Goal: Information Seeking & Learning: Learn about a topic

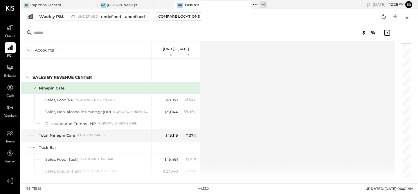
click at [5, 159] on div "Payroll" at bounding box center [10, 156] width 11 height 17
click at [51, 22] on div "Weekly P&L undefined undefined - undefined Compare Locations Google Sheets Excel" at bounding box center [219, 16] width 397 height 15
click at [51, 20] on button "Weekly P&L undefined undefined - undefined" at bounding box center [93, 16] width 114 height 8
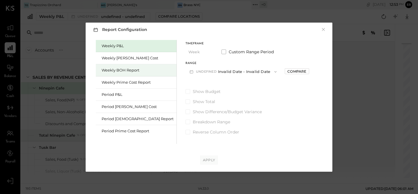
click at [123, 71] on div "Weekly BOH Report" at bounding box center [138, 71] width 72 height 6
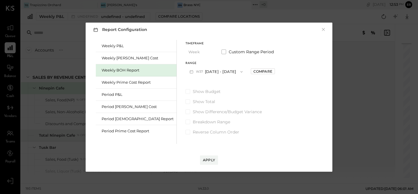
click at [194, 69] on button "W37 Sep 8 - 14, 2025" at bounding box center [215, 71] width 61 height 11
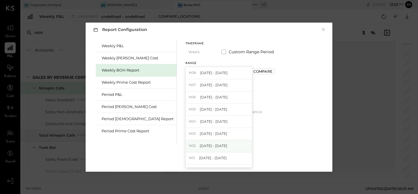
scroll to position [111, 0]
click at [197, 111] on div "W25 Jun 16 - 22, 2025" at bounding box center [219, 108] width 66 height 12
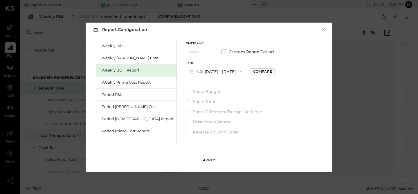
click at [209, 161] on div "Apply" at bounding box center [209, 160] width 12 height 5
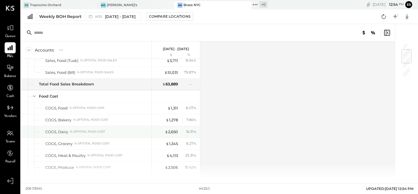
scroll to position [52, 0]
click at [134, 8] on div "[PERSON_NAME]'s" at bounding box center [136, 5] width 77 height 8
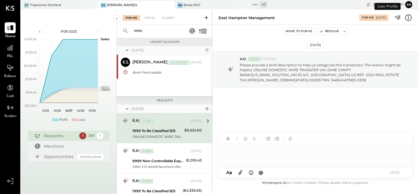
scroll to position [12, 0]
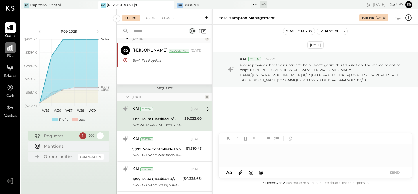
click at [10, 49] on icon at bounding box center [10, 48] width 8 height 8
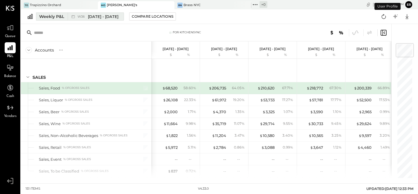
click at [93, 19] on span "[DATE] - [DATE]" at bounding box center [103, 17] width 30 height 6
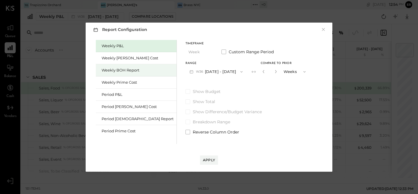
click at [114, 66] on div "Weekly BOH Report" at bounding box center [136, 70] width 81 height 12
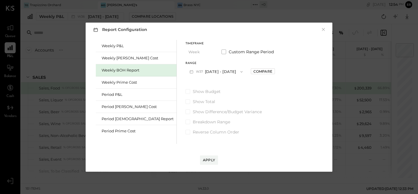
click at [185, 75] on button "W37 Sep 8 - 14, 2025" at bounding box center [215, 71] width 61 height 11
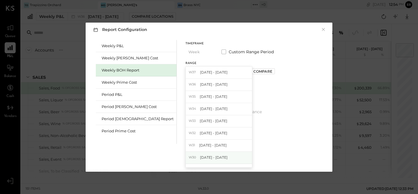
click at [200, 160] on span "[DATE] - [DATE]" at bounding box center [214, 157] width 28 height 5
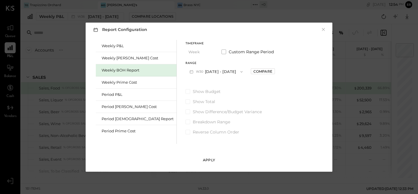
click at [204, 161] on div "Apply" at bounding box center [209, 160] width 12 height 5
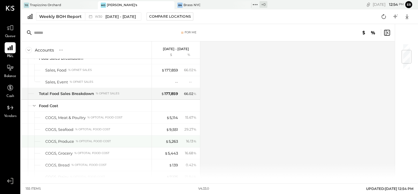
scroll to position [109, 0]
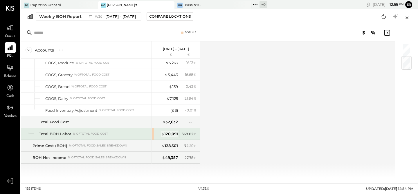
click at [168, 134] on div "$ 120,091" at bounding box center [169, 135] width 17 height 6
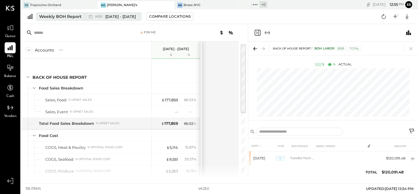
click at [124, 16] on span "[DATE] - [DATE]" at bounding box center [120, 17] width 30 height 6
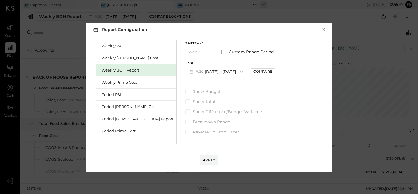
click at [185, 73] on button "W30 Jul 21 - 27, 2025" at bounding box center [215, 71] width 61 height 11
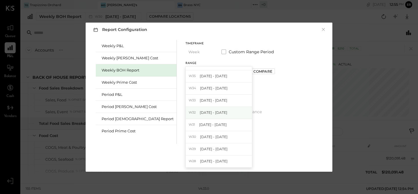
scroll to position [28, 0]
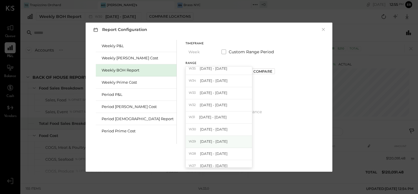
click at [200, 140] on span "[DATE] - [DATE]" at bounding box center [214, 141] width 28 height 5
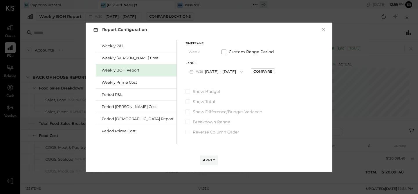
click at [209, 155] on div "Apply" at bounding box center [208, 154] width 235 height 21
click at [209, 159] on div "Apply" at bounding box center [209, 160] width 12 height 5
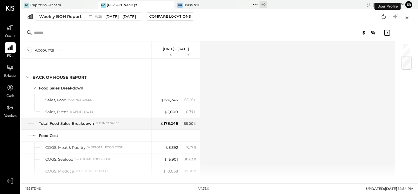
scroll to position [109, 0]
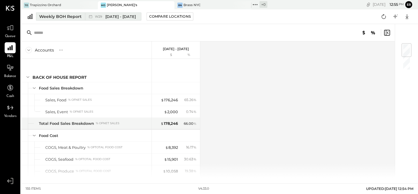
click at [115, 16] on span "[DATE] - [DATE]" at bounding box center [120, 17] width 30 height 6
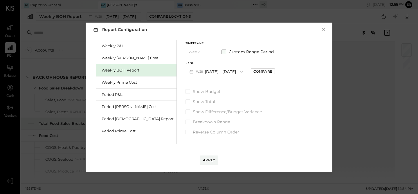
click at [221, 53] on span at bounding box center [223, 52] width 5 height 5
click at [210, 70] on span "button" at bounding box center [214, 72] width 8 height 5
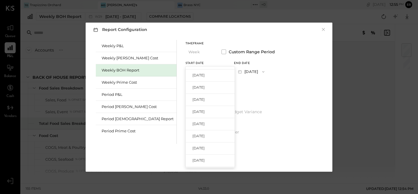
scroll to position [155, 0]
click at [192, 114] on span "[DATE]" at bounding box center [198, 112] width 12 height 5
click at [234, 71] on button "[DATE]" at bounding box center [251, 71] width 35 height 11
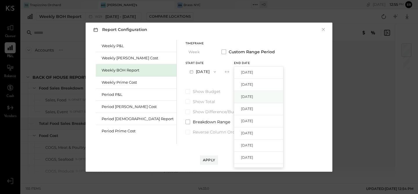
click at [241, 96] on span "[DATE]" at bounding box center [247, 96] width 12 height 5
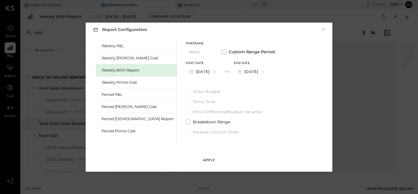
click at [209, 159] on div "Apply" at bounding box center [209, 160] width 12 height 5
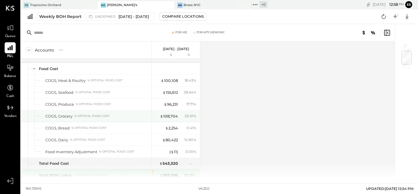
scroll to position [66, 0]
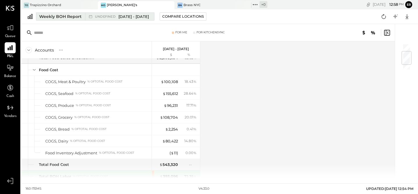
click at [54, 17] on div "Weekly BOH Report" at bounding box center [60, 17] width 42 height 6
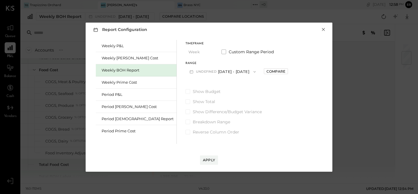
click at [323, 30] on button "×" at bounding box center [323, 30] width 5 height 6
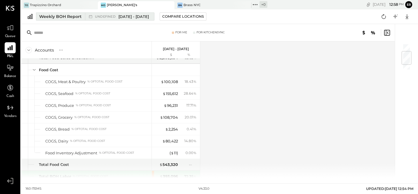
click at [65, 15] on div "Weekly BOH Report" at bounding box center [60, 17] width 42 height 6
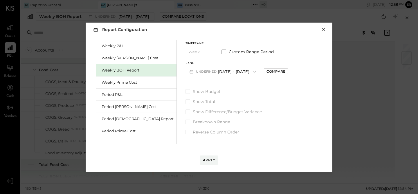
click at [323, 29] on button "×" at bounding box center [323, 30] width 5 height 6
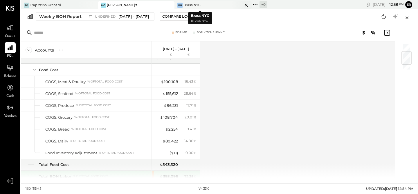
click at [190, 3] on div "BN Brass NYC" at bounding box center [208, 5] width 68 height 5
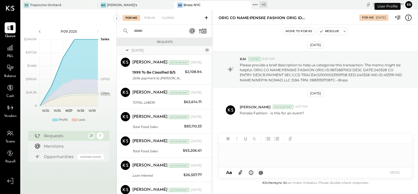
scroll to position [165, 0]
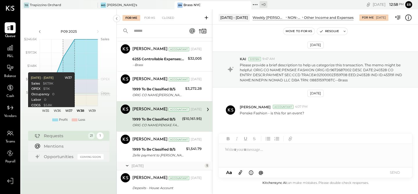
click at [60, 138] on div "Requests" at bounding box center [64, 136] width 41 height 6
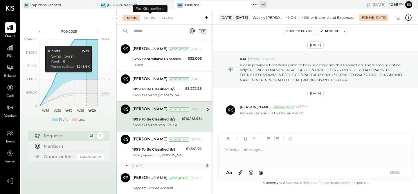
click at [154, 17] on div "For KS" at bounding box center [149, 18] width 17 height 6
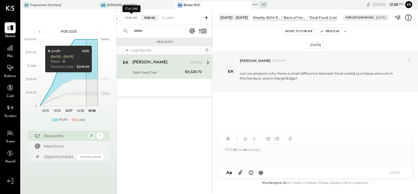
click at [128, 15] on div "For Me" at bounding box center [132, 18] width 18 height 6
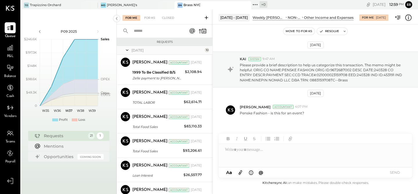
click at [95, 182] on div "P09 2025 polygon, polyline { transition: fill-opacity 0.1s, stroke-opacity 0.1s…" at bounding box center [69, 106] width 96 height 194
click at [37, 177] on div "P09 2025 polygon, polyline { transition: fill-opacity 0.1s, stroke-opacity 0.1s…" at bounding box center [69, 106] width 96 height 194
click at [35, 173] on div "P09 2025 polygon, polyline { transition: fill-opacity 0.1s, stroke-opacity 0.1s…" at bounding box center [69, 106] width 96 height 194
click at [38, 181] on div "P09 2025 polygon, polyline { transition: fill-opacity 0.1s, stroke-opacity 0.1s…" at bounding box center [69, 106] width 96 height 194
click at [11, 49] on icon at bounding box center [10, 48] width 8 height 8
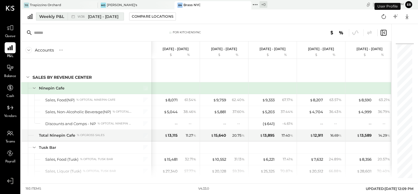
click at [102, 17] on span "[DATE] - [DATE]" at bounding box center [103, 17] width 30 height 6
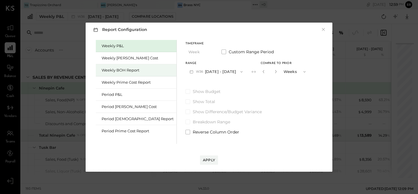
click at [120, 71] on div "Weekly BOH Report" at bounding box center [138, 71] width 72 height 6
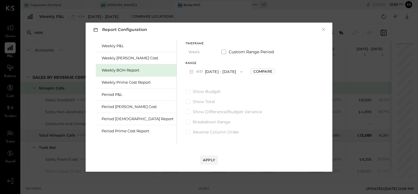
click at [194, 72] on button "W37 Sep 8 - 14, 2025" at bounding box center [215, 71] width 61 height 11
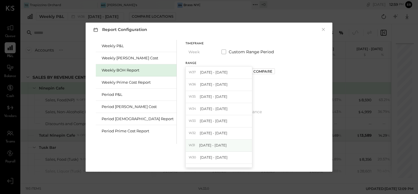
click at [186, 148] on div "W31 Jul 28 - Aug 3, 2025" at bounding box center [219, 146] width 66 height 12
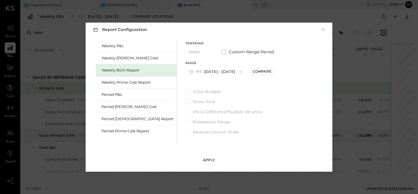
click at [208, 160] on div "Apply" at bounding box center [209, 160] width 12 height 5
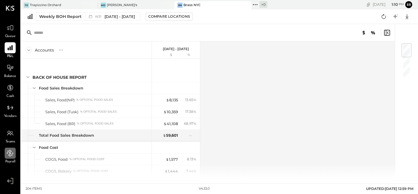
click at [12, 154] on icon at bounding box center [10, 154] width 8 height 8
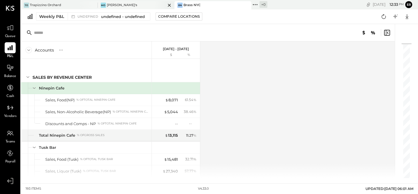
click at [125, 2] on div "[PERSON_NAME]'s" at bounding box center [136, 5] width 77 height 8
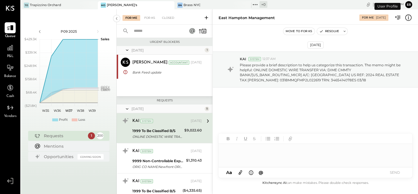
scroll to position [12, 0]
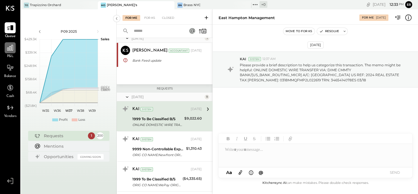
click at [14, 45] on div at bounding box center [10, 47] width 11 height 11
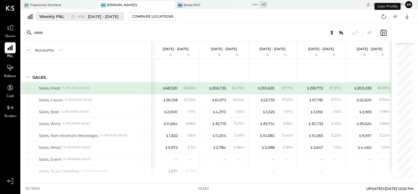
click at [88, 13] on div "W36 [DATE] - [DATE]" at bounding box center [94, 17] width 53 height 8
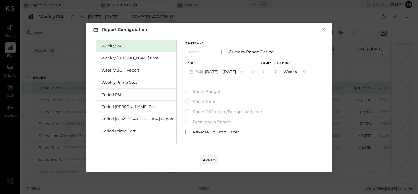
click at [185, 71] on button "W36 [DATE] - [DATE]" at bounding box center [215, 71] width 61 height 11
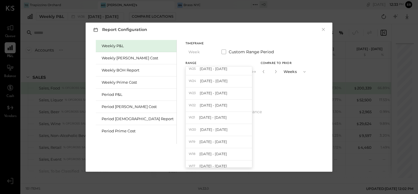
scroll to position [154, 0]
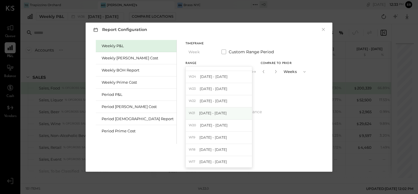
click at [199, 114] on span "[DATE] - [DATE]" at bounding box center [213, 113] width 28 height 5
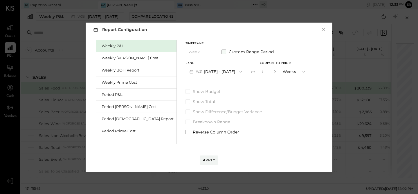
click at [221, 50] on span at bounding box center [223, 52] width 5 height 5
click at [242, 73] on button "[DATE]" at bounding box center [251, 71] width 35 height 11
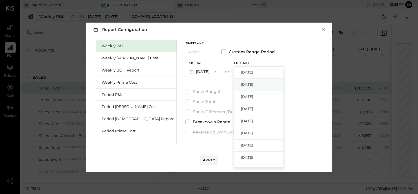
click at [241, 85] on span "[DATE]" at bounding box center [247, 84] width 12 height 5
click at [211, 158] on button "Apply" at bounding box center [209, 160] width 18 height 9
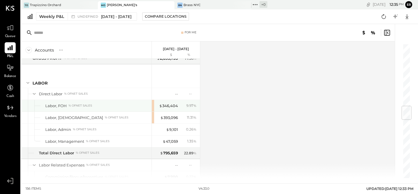
scroll to position [528, 0]
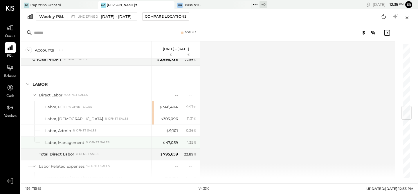
click at [118, 143] on div "Labor, Management % of NET SALES" at bounding box center [97, 143] width 104 height 6
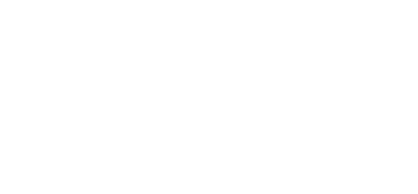
click at [180, 0] on html at bounding box center [209, 0] width 418 height 0
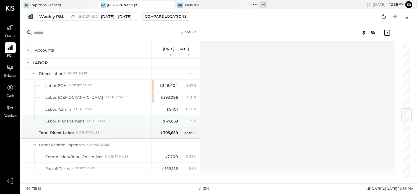
scroll to position [548, 0]
click at [171, 123] on div "$ 47,059" at bounding box center [170, 123] width 15 height 6
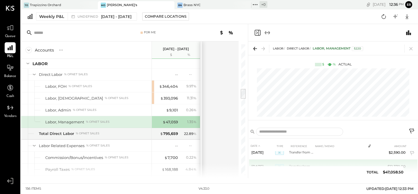
scroll to position [6, 0]
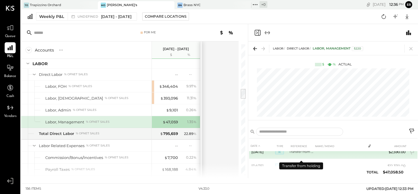
click at [294, 157] on td "Transfer from holding" at bounding box center [301, 152] width 24 height 14
click at [396, 155] on td "$2,590.00" at bounding box center [396, 152] width 23 height 14
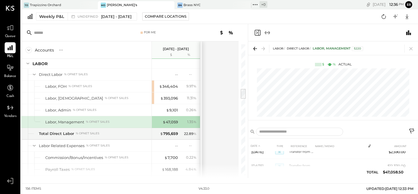
click at [225, 177] on div "Accounts S % GL May 19 - Sep 7, 2025 $ % SALES Sales, Food % of GROSS SALES Sal…" at bounding box center [130, 110] width 219 height 137
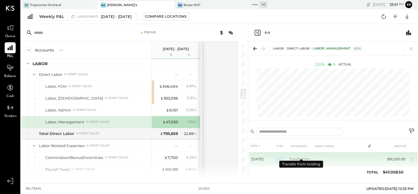
scroll to position [39, 0]
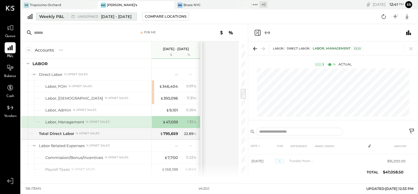
click at [114, 17] on span "[DATE] - [DATE]" at bounding box center [116, 17] width 30 height 6
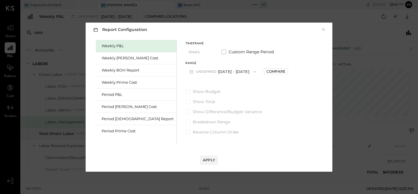
click at [188, 68] on button "undefined May 19 - Sep 7, 2025" at bounding box center [222, 71] width 74 height 11
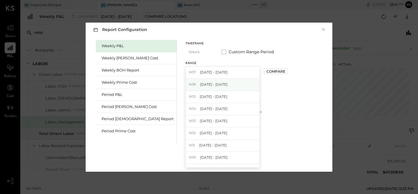
click at [197, 83] on div "W36 Sep 1 - 7, 2025" at bounding box center [223, 85] width 74 height 12
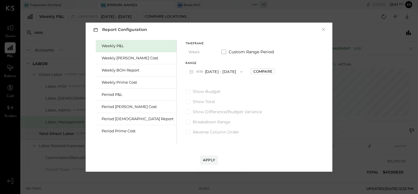
click at [195, 69] on button "W36 [DATE] - [DATE]" at bounding box center [215, 71] width 61 height 11
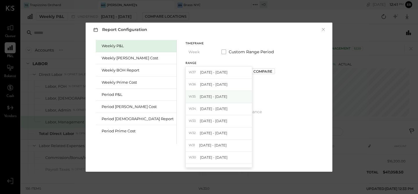
click at [186, 93] on div "W35 Aug 25 - 31, 2025" at bounding box center [219, 97] width 66 height 12
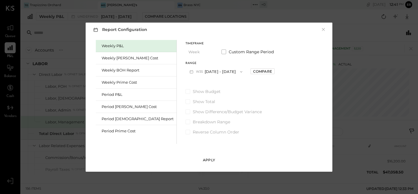
click at [208, 160] on div "Apply" at bounding box center [209, 160] width 12 height 5
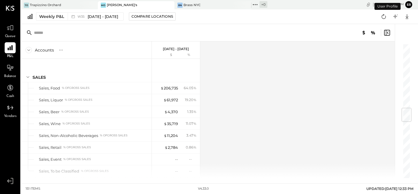
scroll to position [546, 0]
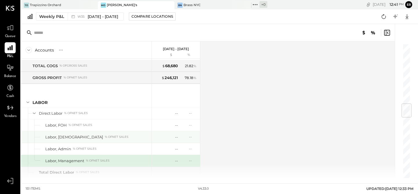
scroll to position [510, 0]
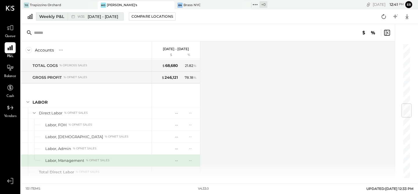
click at [111, 16] on span "[DATE] - [DATE]" at bounding box center [103, 17] width 30 height 6
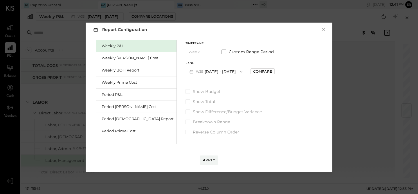
click at [196, 74] on span "W35" at bounding box center [200, 72] width 9 height 5
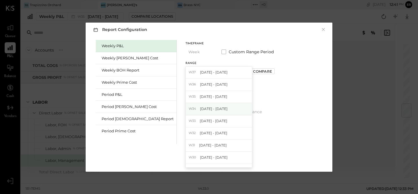
click at [200, 109] on span "[DATE] - [DATE]" at bounding box center [214, 109] width 28 height 5
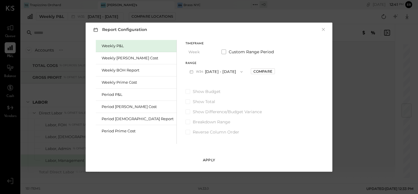
click at [211, 159] on div "Apply" at bounding box center [209, 160] width 12 height 5
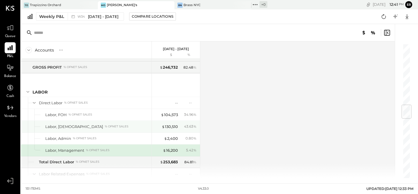
scroll to position [520, 0]
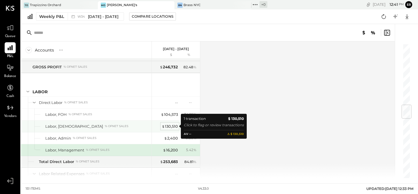
click at [172, 125] on div "$ 130,510" at bounding box center [170, 127] width 16 height 6
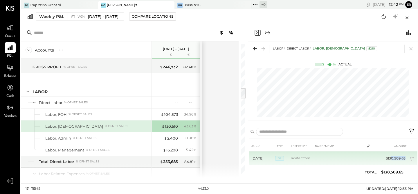
drag, startPoint x: 390, startPoint y: 157, endPoint x: 407, endPoint y: 158, distance: 16.3
click at [407, 158] on td "$130,509.65" at bounding box center [395, 159] width 24 height 14
click at [411, 158] on icon at bounding box center [413, 160] width 6 height 6
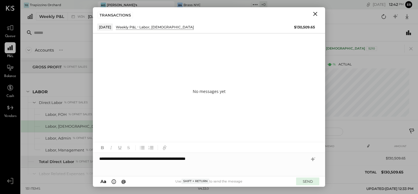
click at [305, 182] on button "SEND" at bounding box center [307, 182] width 23 height 8
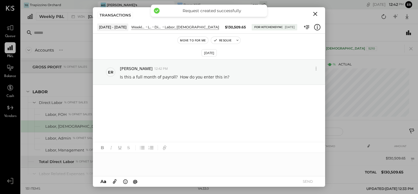
click at [315, 14] on icon "Close" at bounding box center [315, 13] width 7 height 7
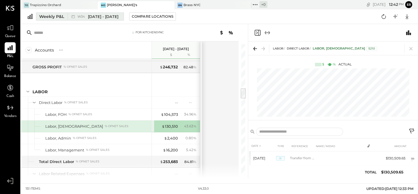
click at [99, 16] on span "[DATE] - [DATE]" at bounding box center [103, 17] width 30 height 6
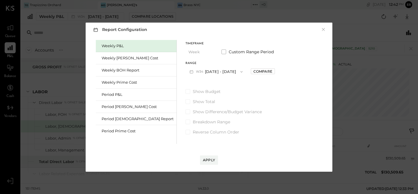
click at [185, 73] on button "W34 Aug 18 - 24, 2025" at bounding box center [215, 71] width 61 height 11
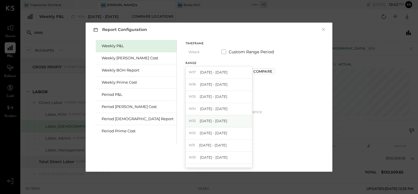
click at [200, 121] on span "[DATE] - [DATE]" at bounding box center [214, 121] width 28 height 5
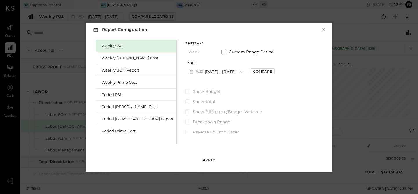
click at [205, 161] on div "Apply" at bounding box center [209, 160] width 12 height 5
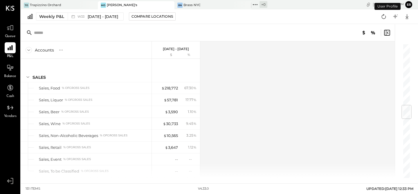
scroll to position [522, 0]
